Goal: Transaction & Acquisition: Purchase product/service

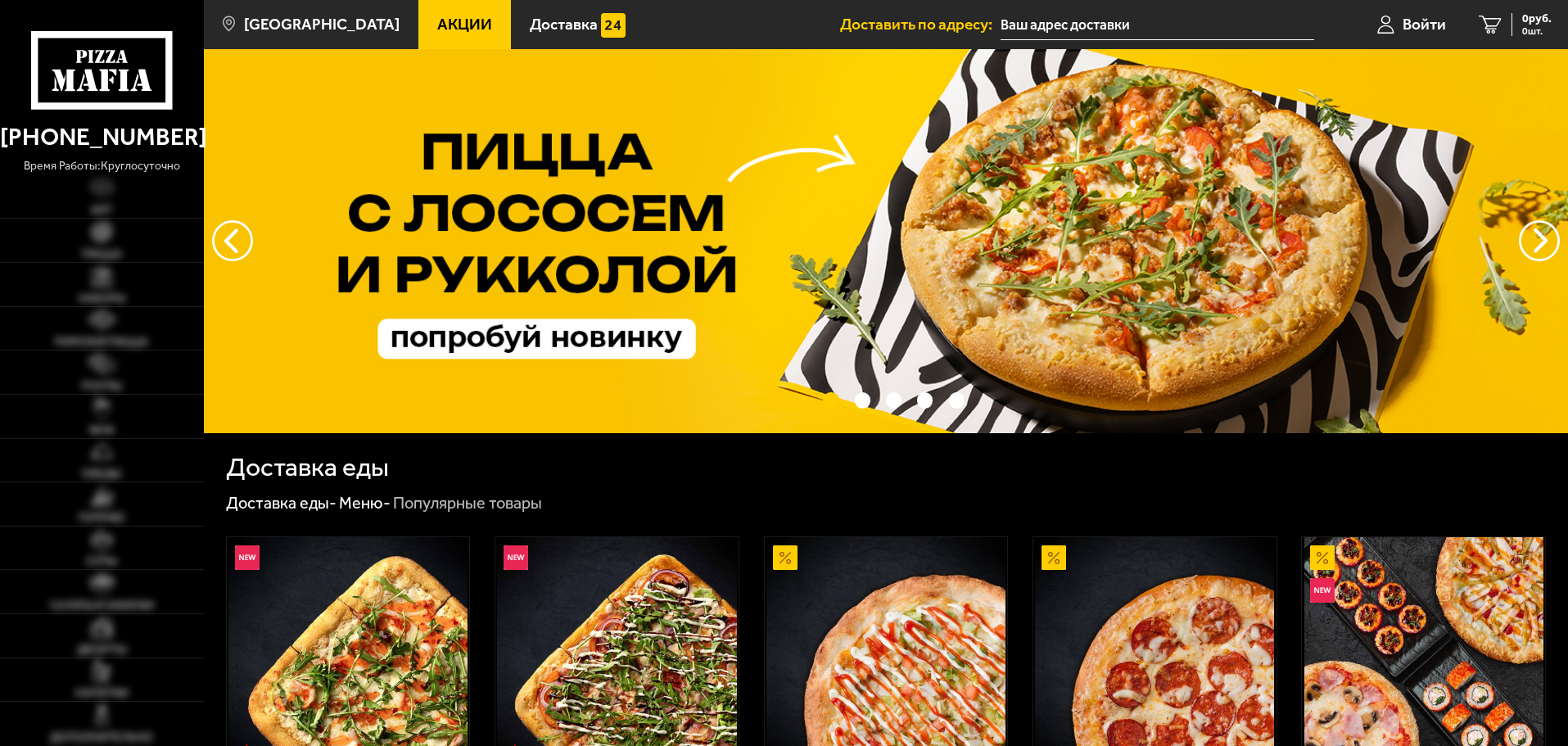
type input "[STREET_ADDRESS]"
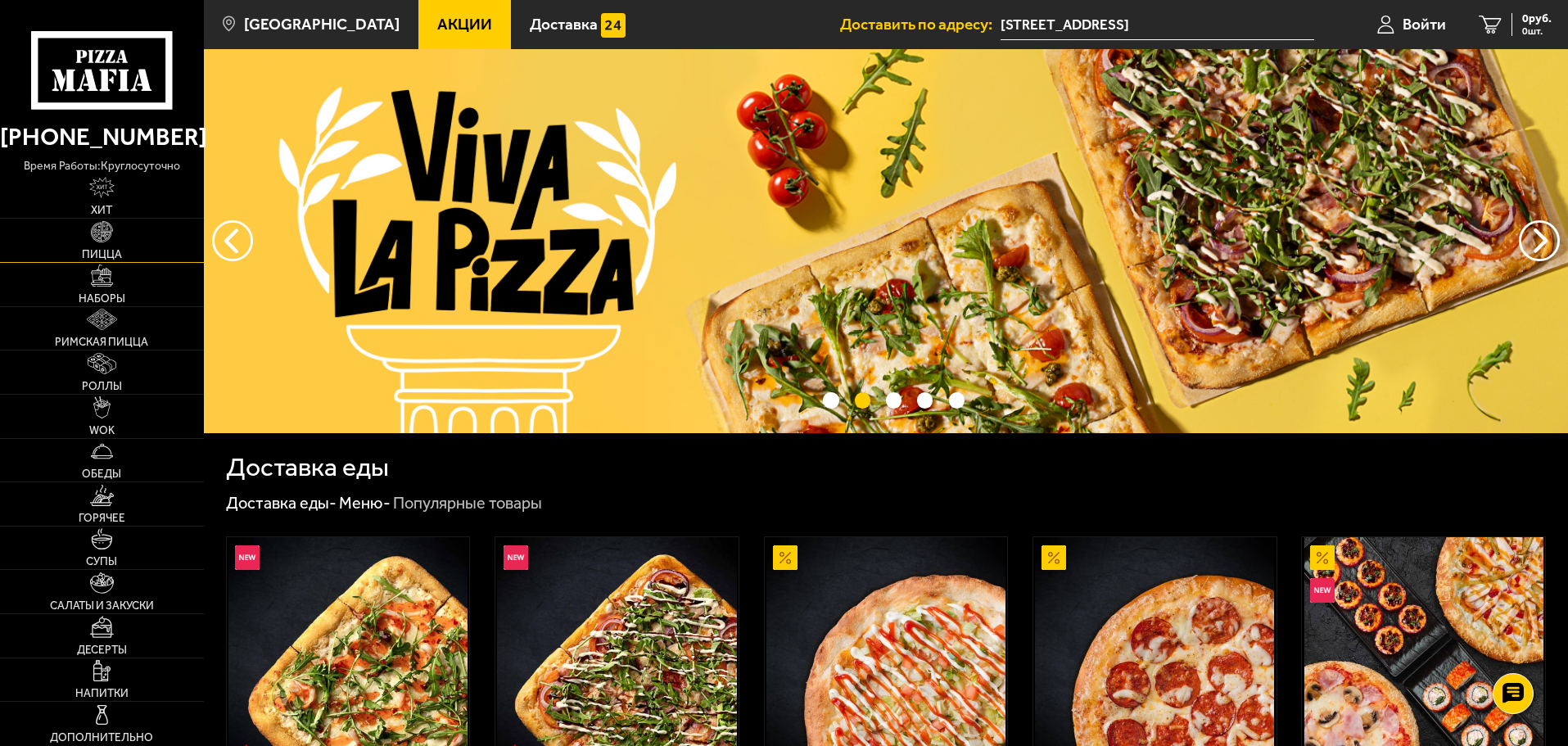
click at [111, 246] on link "Пицца" at bounding box center [101, 240] width 203 height 43
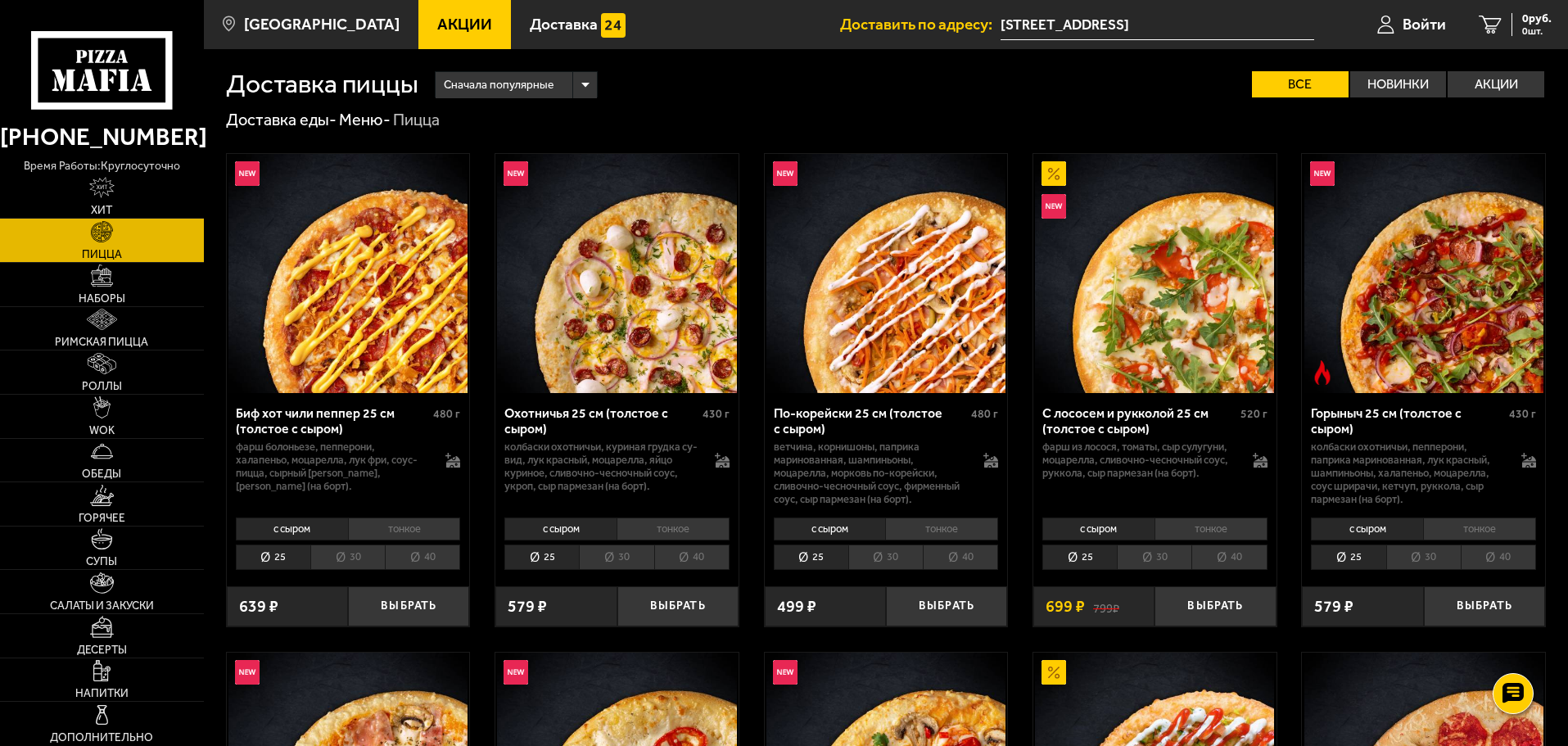
click at [342, 563] on li "30" at bounding box center [347, 557] width 74 height 25
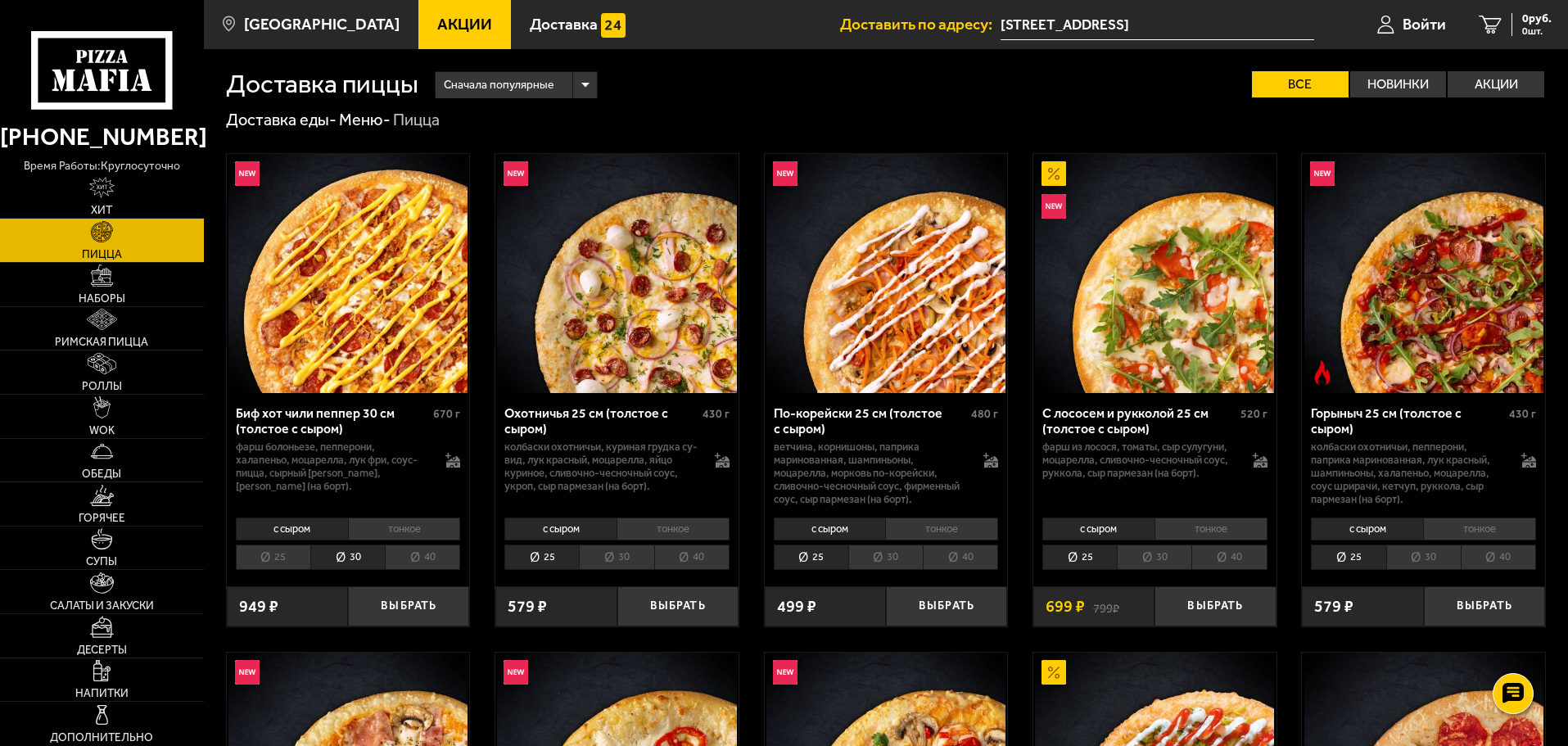
click at [384, 531] on li "тонкое" at bounding box center [404, 529] width 113 height 22
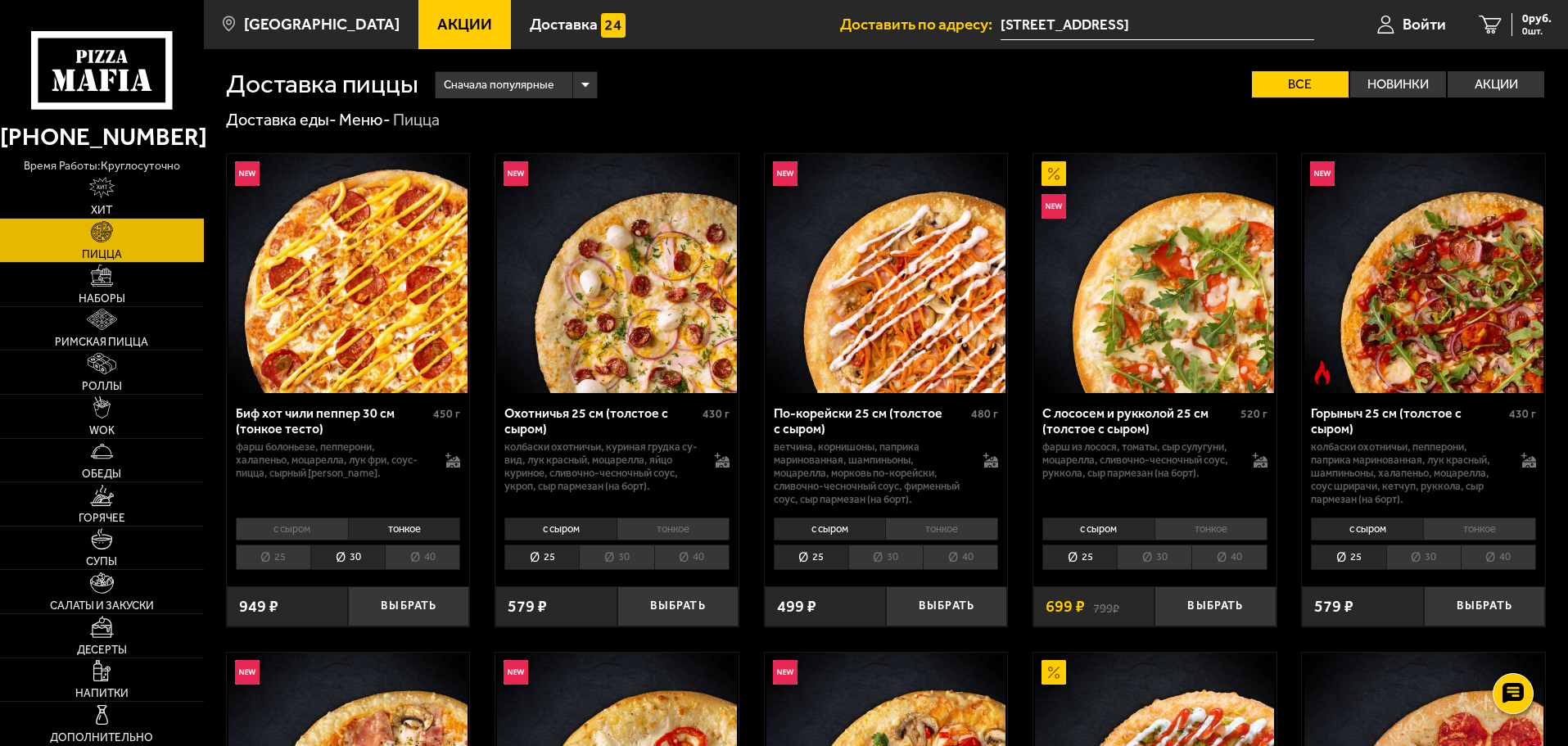
click at [388, 358] on img at bounding box center [348, 273] width 239 height 239
